Goal: Information Seeking & Learning: Learn about a topic

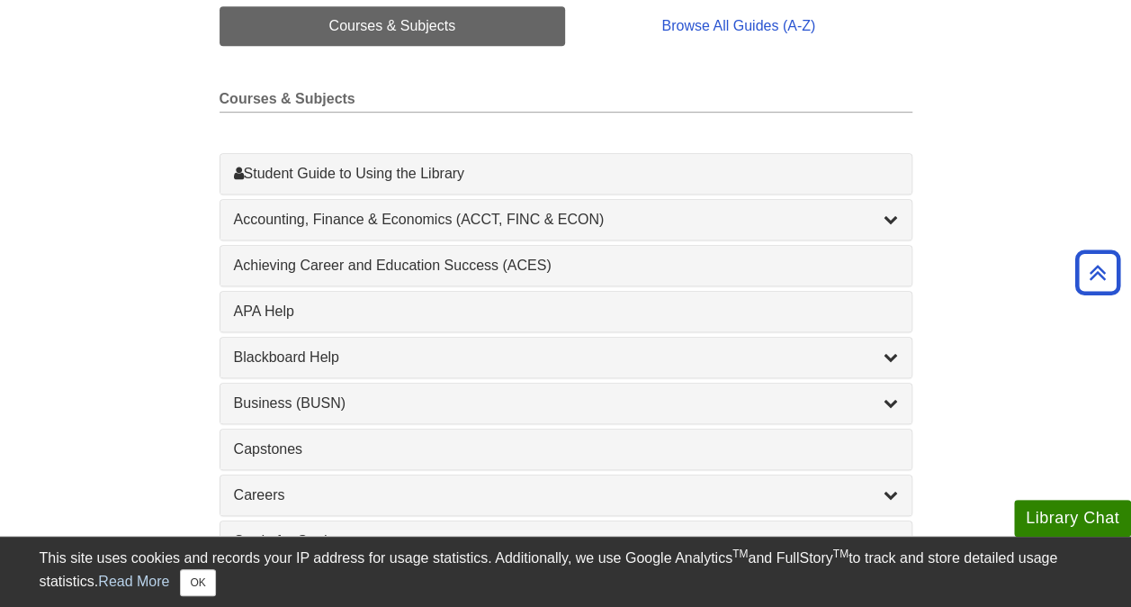
scroll to position [468, 0]
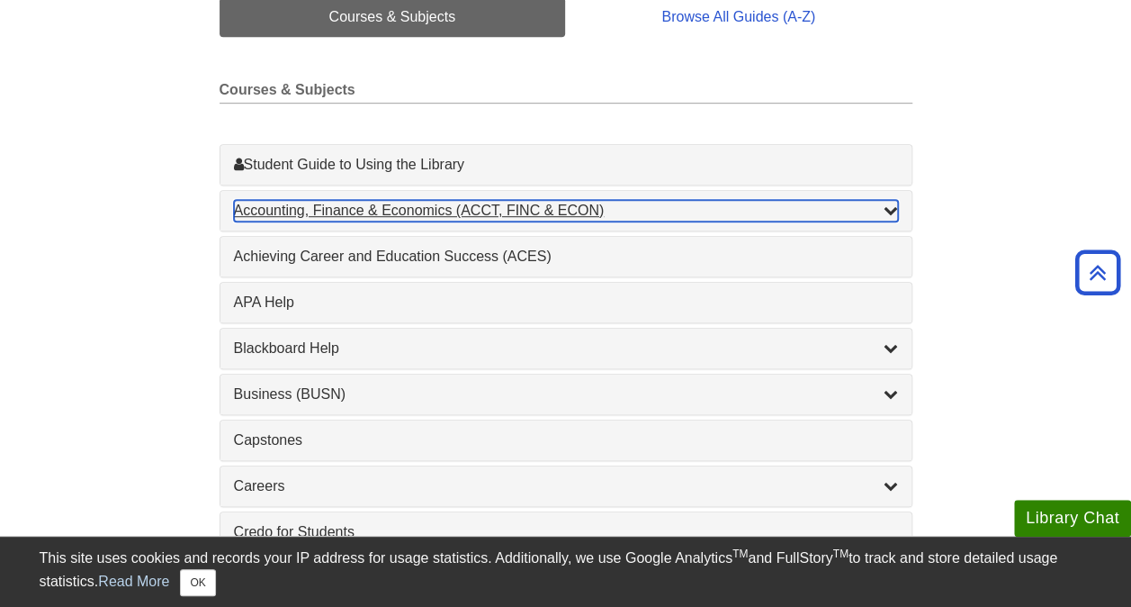
click at [405, 202] on div "Accounting, Finance & Economics (ACCT, FINC & ECON) , 4 guides" at bounding box center [566, 211] width 664 height 22
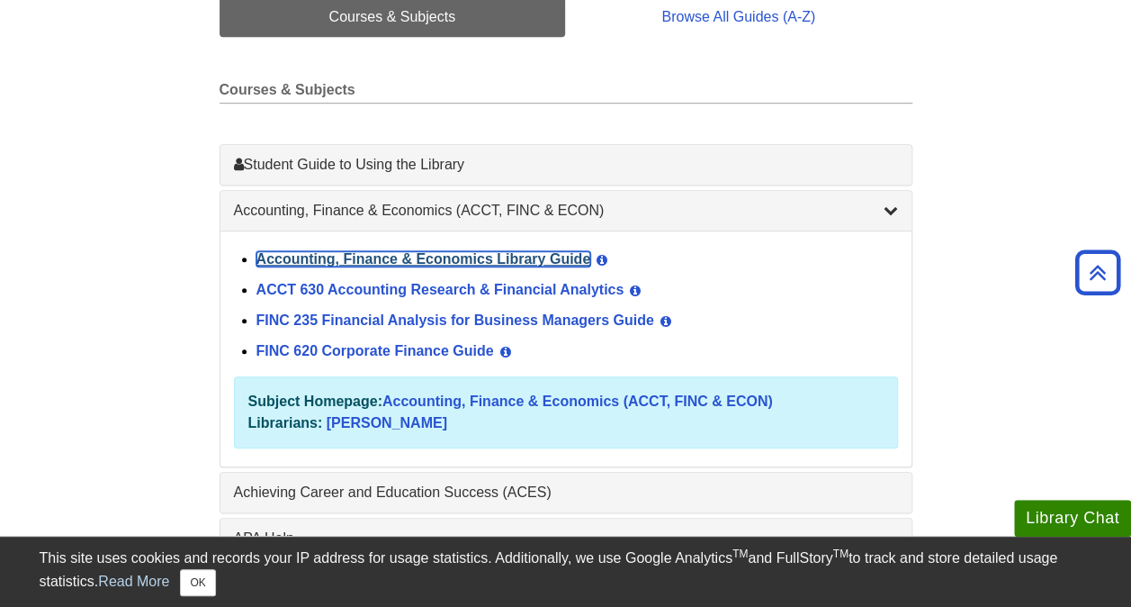
drag, startPoint x: 348, startPoint y: 265, endPoint x: 290, endPoint y: 257, distance: 58.9
click at [290, 257] on link "Accounting, Finance & Economics Library Guide" at bounding box center [423, 258] width 335 height 15
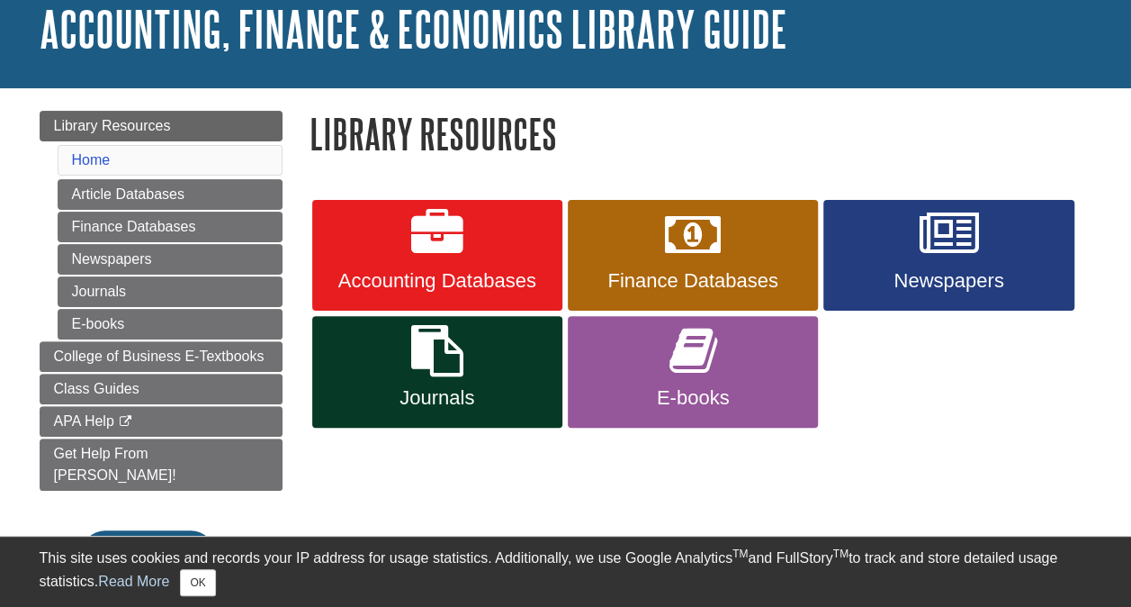
scroll to position [121, 0]
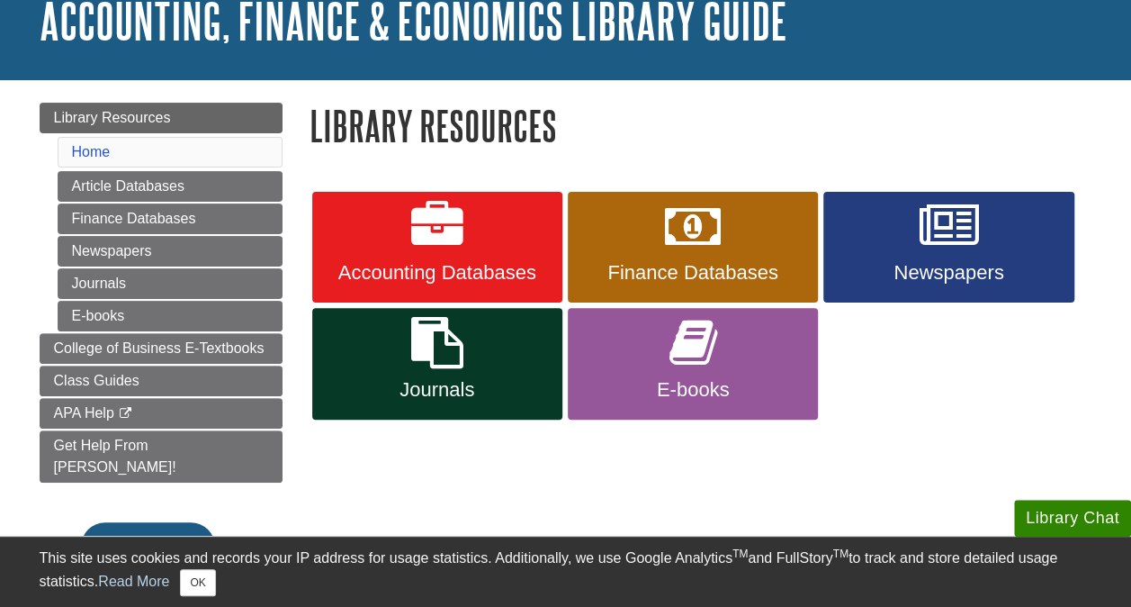
drag, startPoint x: 721, startPoint y: 265, endPoint x: 637, endPoint y: 473, distance: 224.9
click at [637, 473] on div "Menu Library Resources Home Article Databases Finance Databases Newspapers Jour…" at bounding box center [566, 354] width 1080 height 548
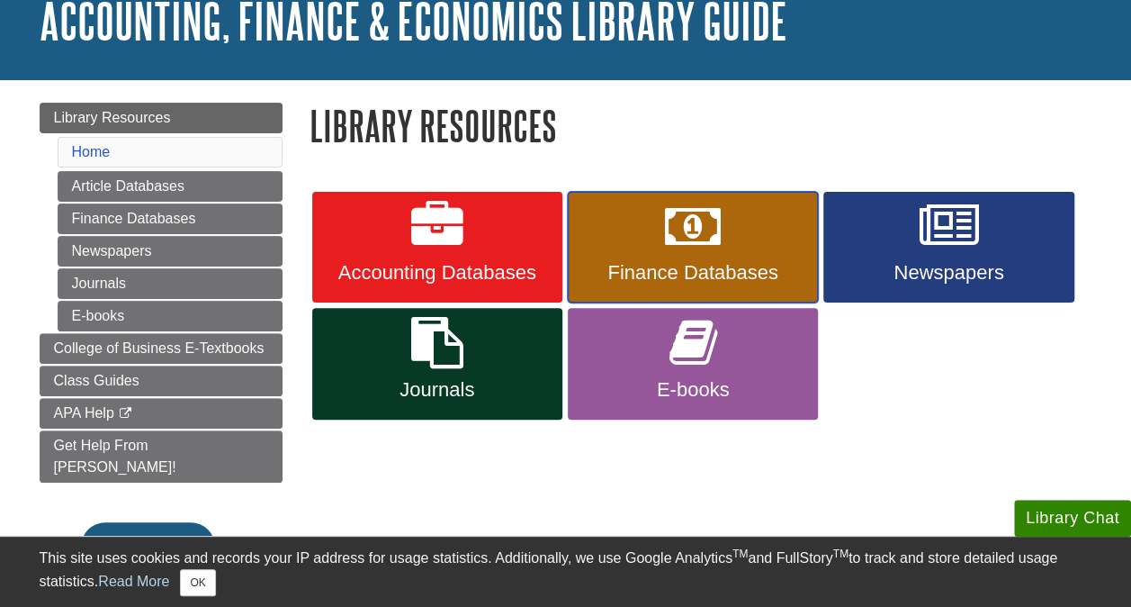
click at [665, 281] on span "Finance Databases" at bounding box center [692, 272] width 223 height 23
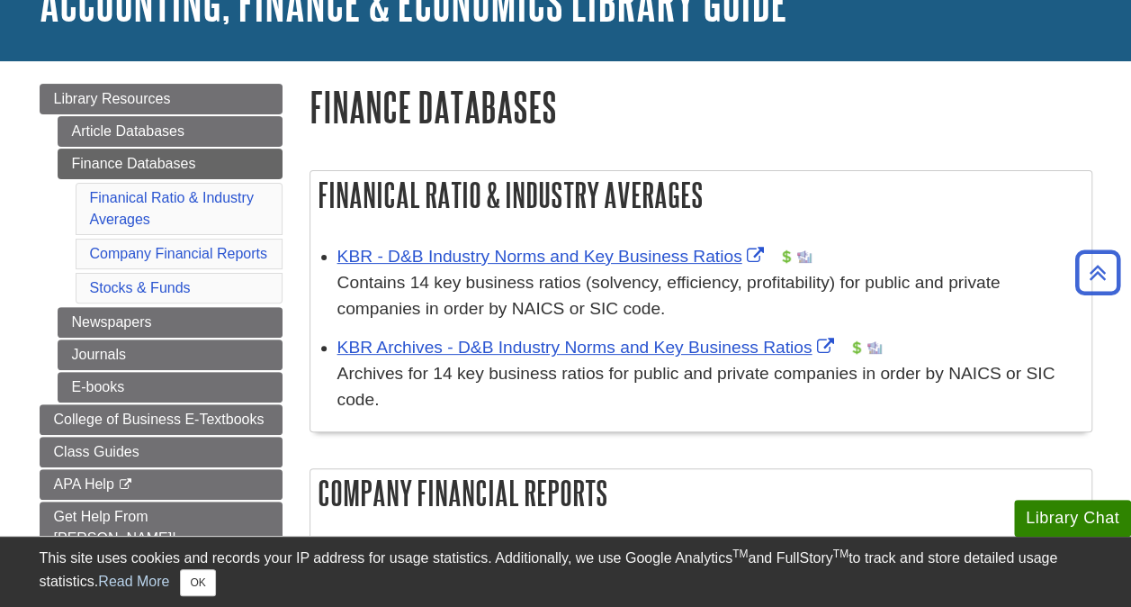
scroll to position [99, 0]
